Goal: Browse casually: Explore the website without a specific task or goal

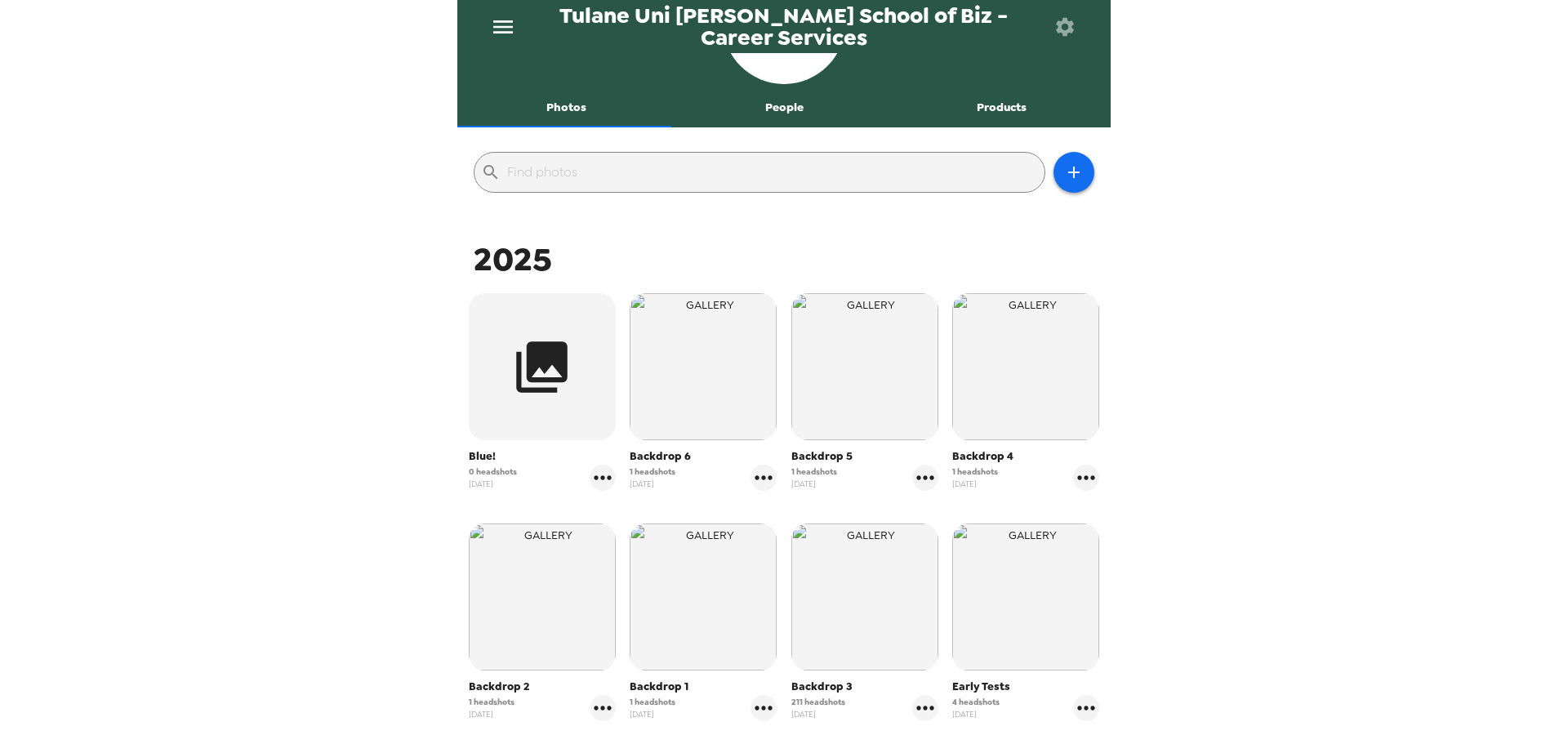
scroll to position [245, 0]
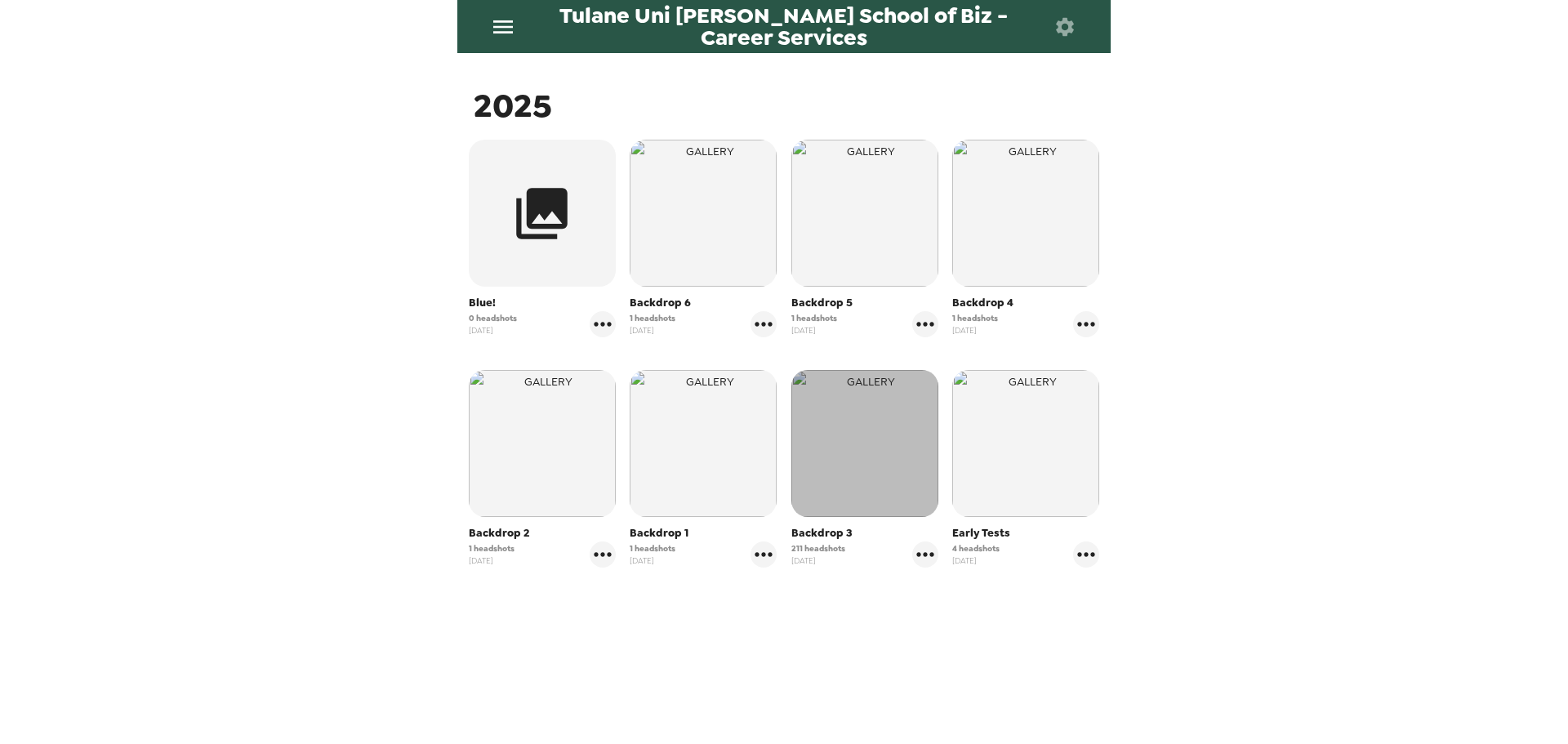
click at [855, 492] on img "button" at bounding box center [865, 443] width 147 height 147
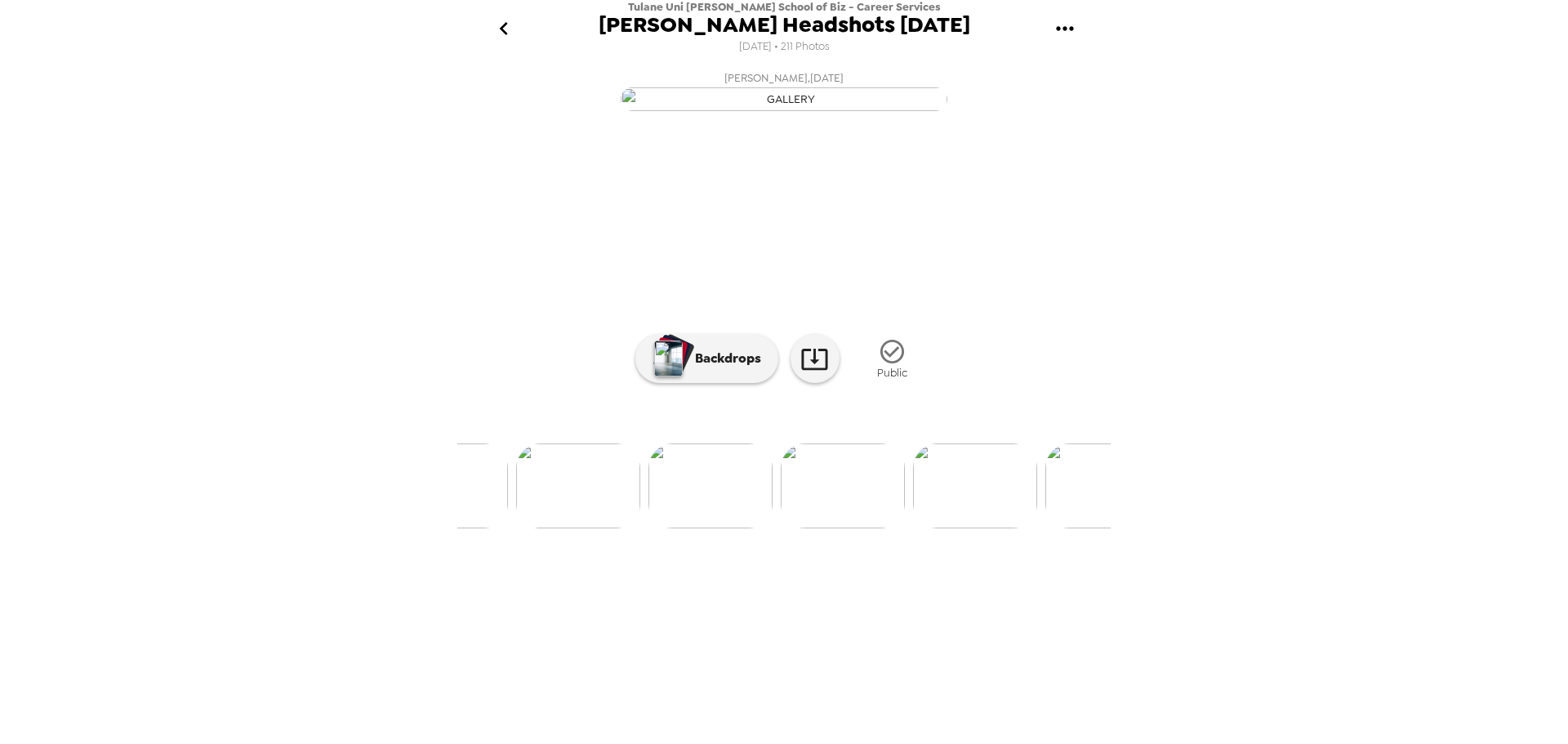
scroll to position [0, 490]
click at [954, 529] on img at bounding box center [956, 486] width 124 height 85
click at [952, 529] on img at bounding box center [916, 486] width 124 height 85
click at [922, 529] on img at bounding box center [916, 486] width 124 height 85
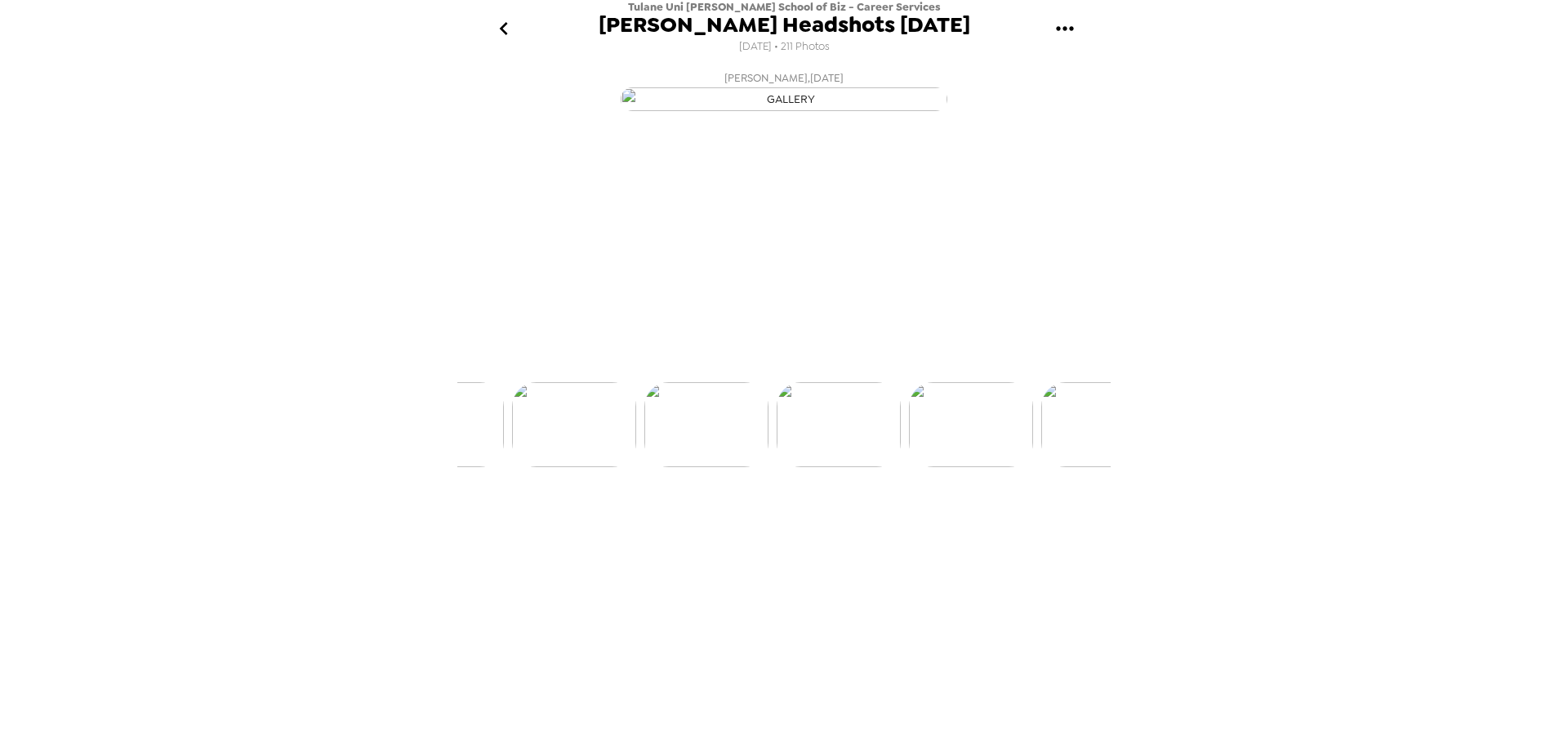
scroll to position [0, 926]
click at [1093, 529] on img at bounding box center [1048, 486] width 124 height 85
click at [1030, 529] on img at bounding box center [997, 486] width 124 height 85
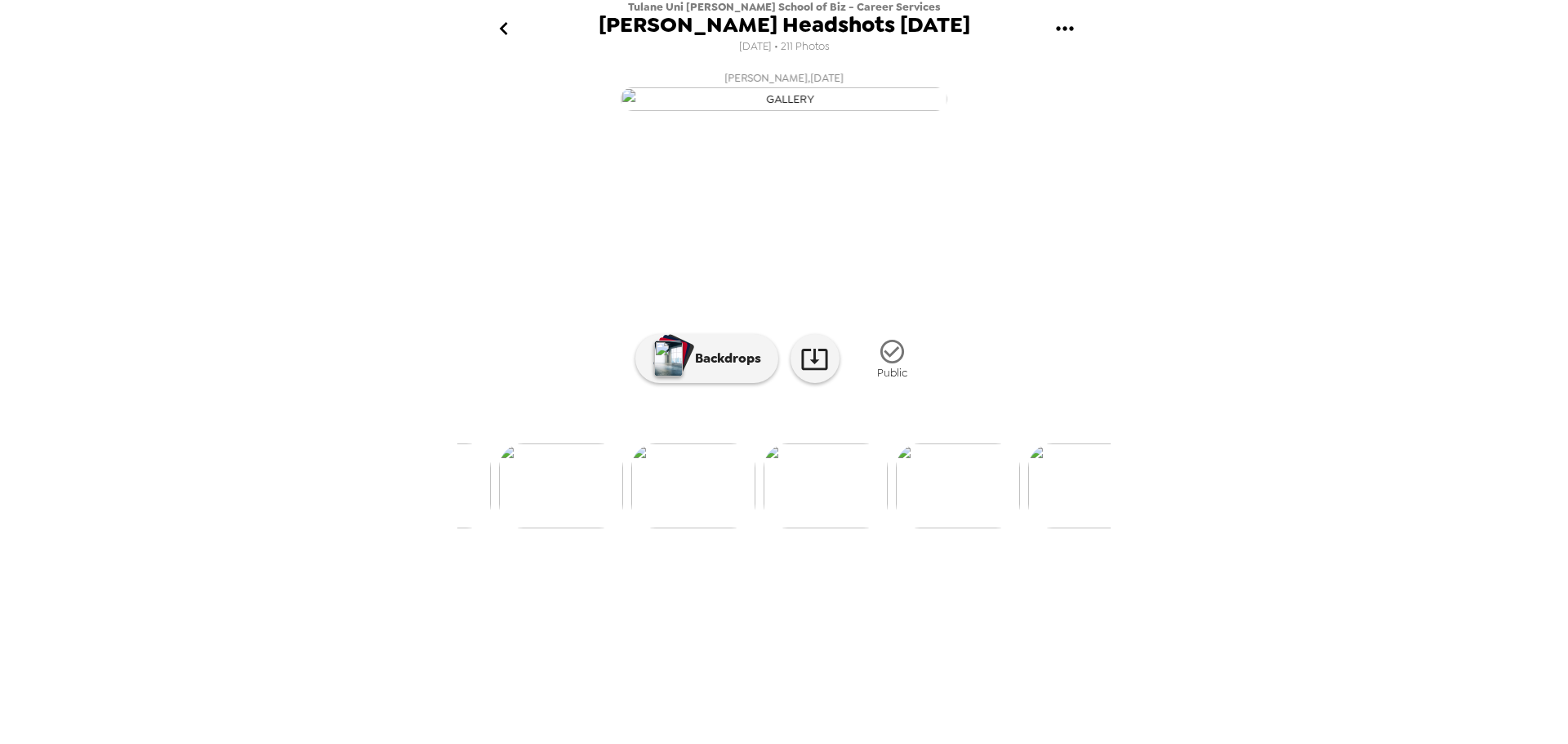
click at [1093, 529] on img at bounding box center [1091, 486] width 124 height 85
click at [934, 529] on img at bounding box center [916, 486] width 124 height 85
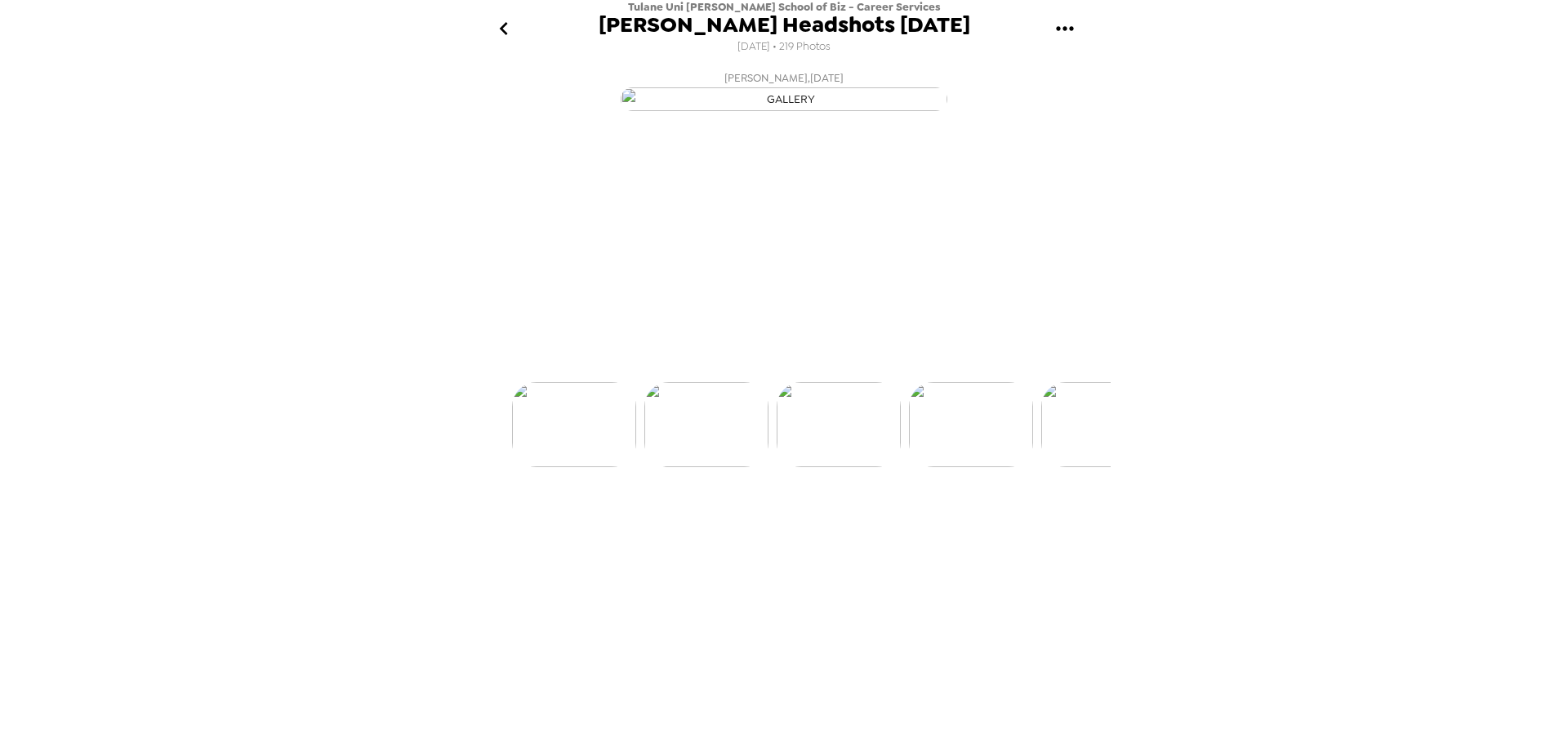
scroll to position [0, 265]
click at [934, 529] on img at bounding box center [916, 486] width 124 height 85
click at [910, 529] on img at bounding box center [916, 486] width 124 height 85
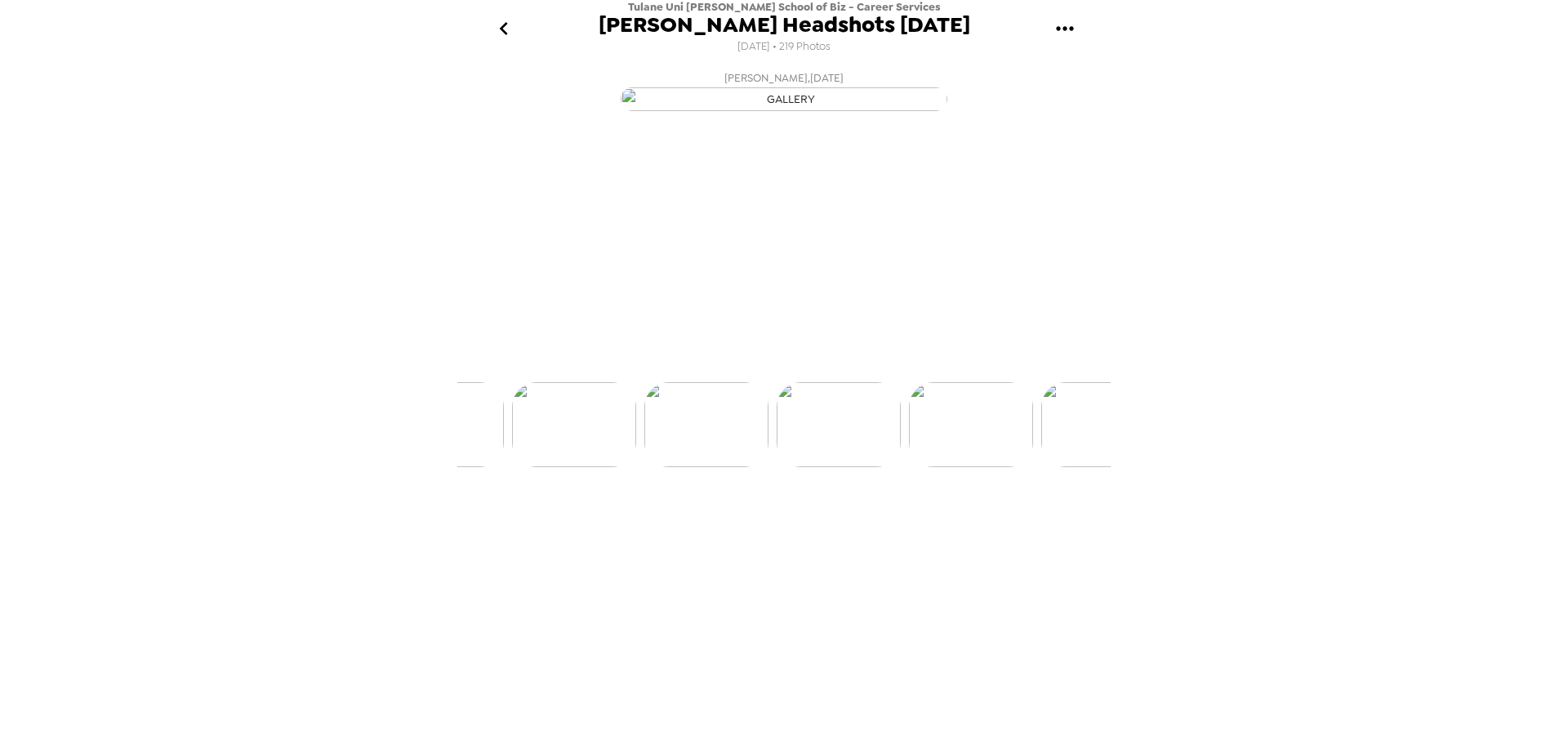
scroll to position [0, 661]
click at [919, 529] on img at bounding box center [916, 486] width 124 height 85
